Goal: Check status: Check status

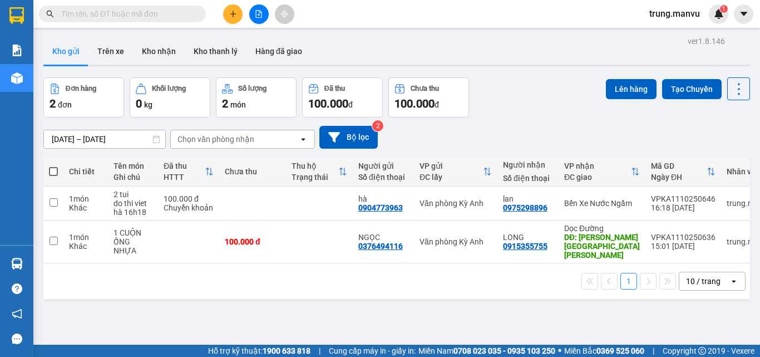
click at [154, 12] on input "text" at bounding box center [126, 14] width 131 height 12
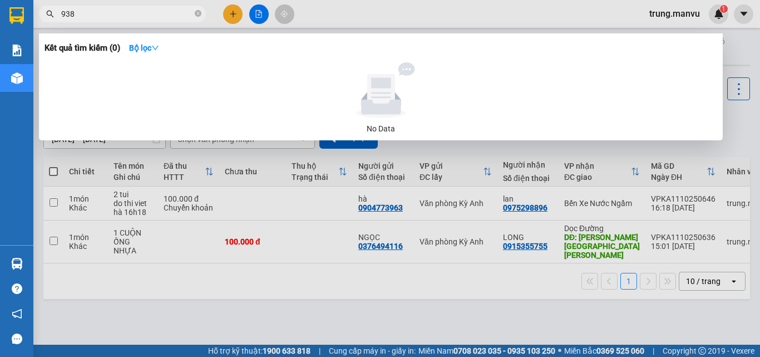
type input "9386"
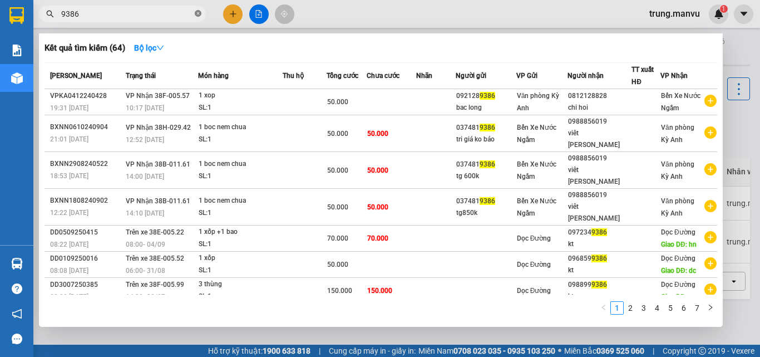
click at [198, 15] on icon "close-circle" at bounding box center [198, 13] width 7 height 7
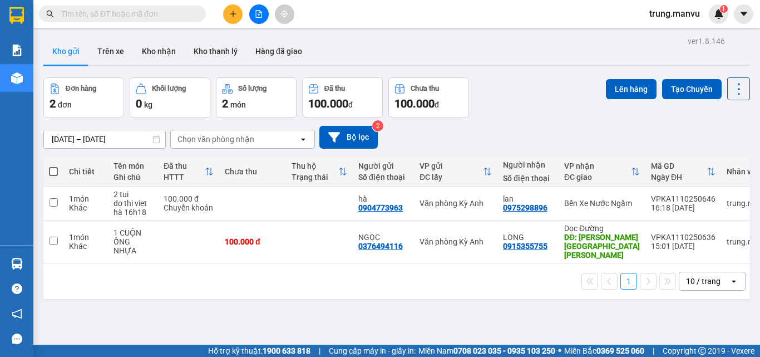
click at [136, 11] on input "text" at bounding box center [126, 14] width 131 height 12
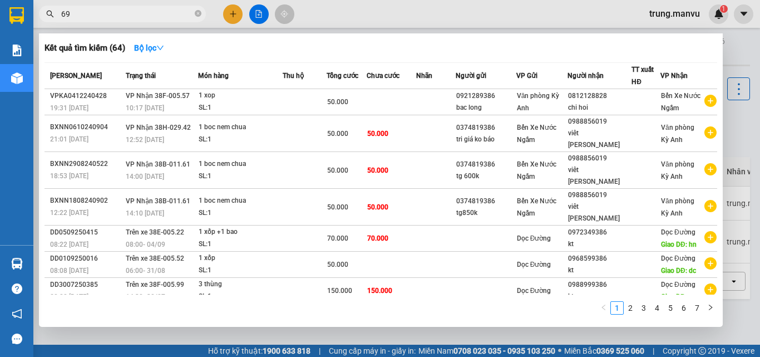
type input "699"
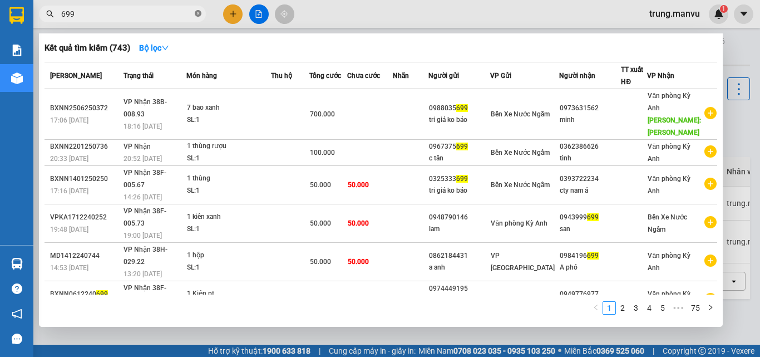
click at [200, 13] on icon "close-circle" at bounding box center [198, 13] width 7 height 7
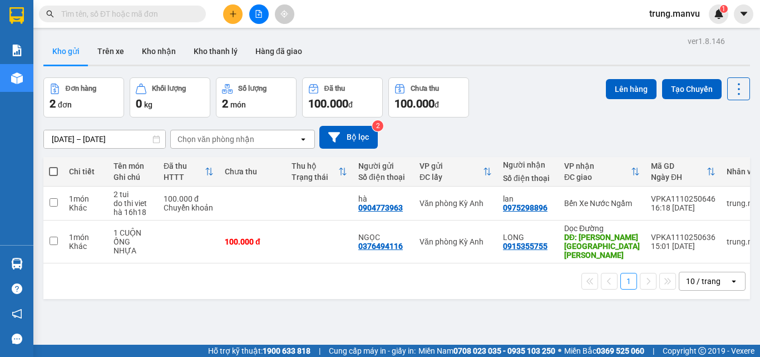
click at [146, 20] on span at bounding box center [122, 14] width 167 height 17
click at [147, 11] on input "text" at bounding box center [126, 14] width 131 height 12
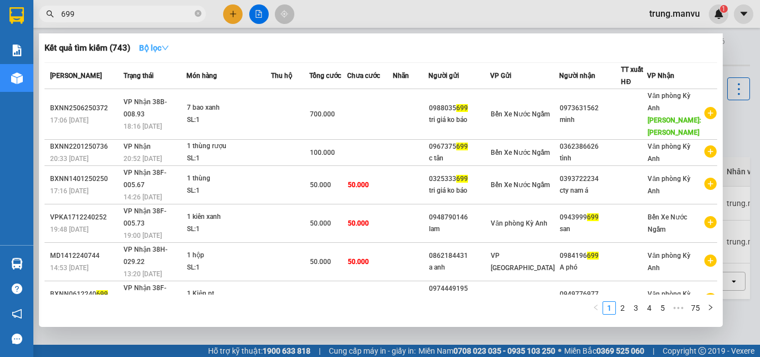
type input "699"
click at [169, 47] on icon "down" at bounding box center [165, 48] width 7 height 4
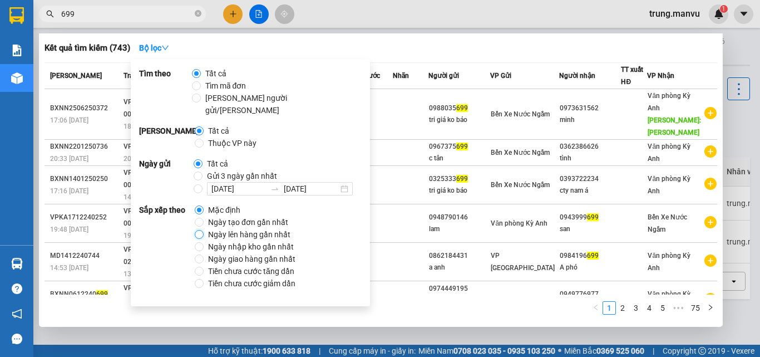
click at [196, 230] on input "Ngày lên hàng gần nhất" at bounding box center [199, 234] width 9 height 9
radio input "true"
radio input "false"
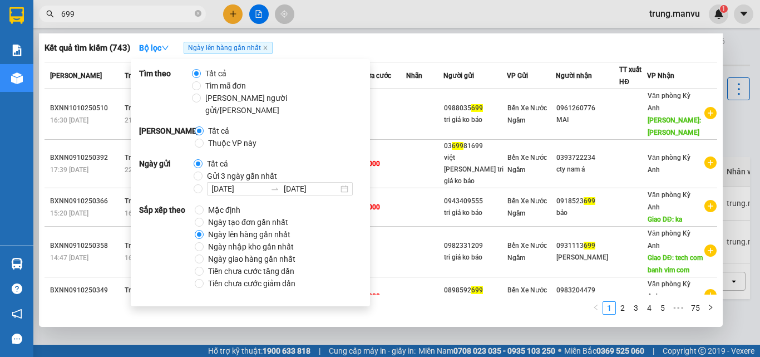
click at [325, 10] on div at bounding box center [380, 178] width 760 height 357
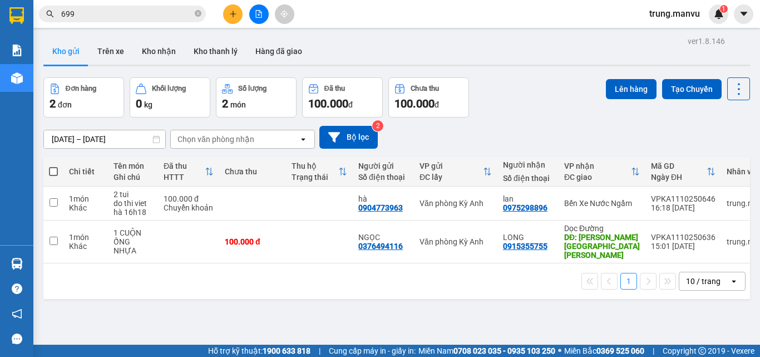
click at [117, 9] on input "699" at bounding box center [126, 14] width 131 height 12
